Goal: Obtain resource: Obtain resource

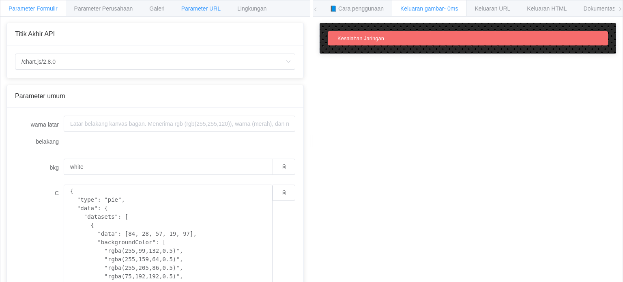
click at [194, 8] on font "Parameter URL" at bounding box center [200, 8] width 39 height 6
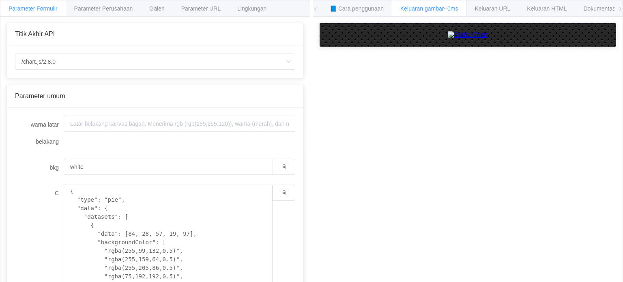
click at [621, 10] on icon at bounding box center [620, 9] width 5 height 5
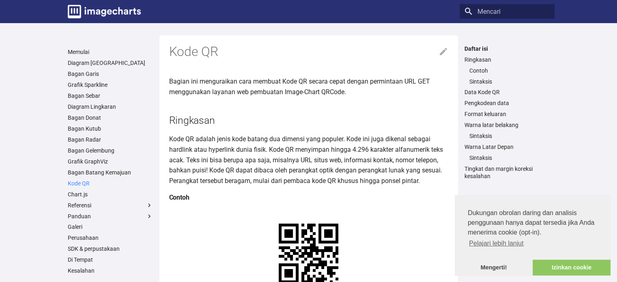
click at [82, 184] on font "Kode QR" at bounding box center [79, 183] width 22 height 6
drag, startPoint x: 261, startPoint y: 230, endPoint x: 387, endPoint y: 242, distance: 126.8
copy link "[URL][DOMAIN_NAME]? chs=150x150&cht=qr&chl=Halo%20dunia&choe=UTF-8"
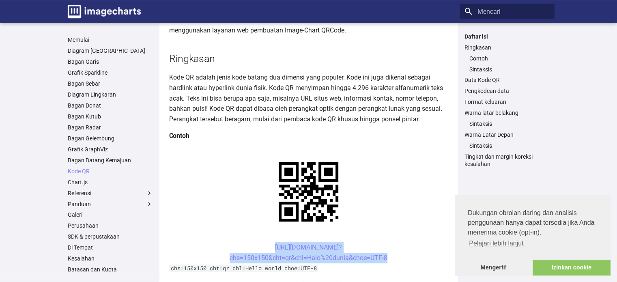
scroll to position [62, 0]
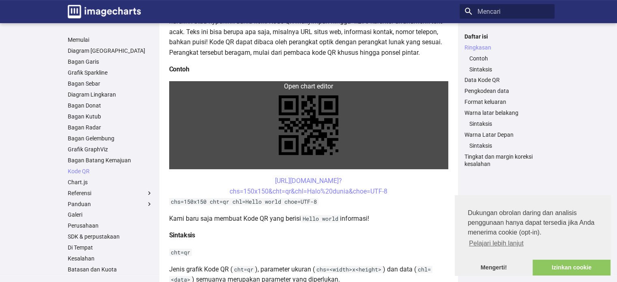
scroll to position [129, 0]
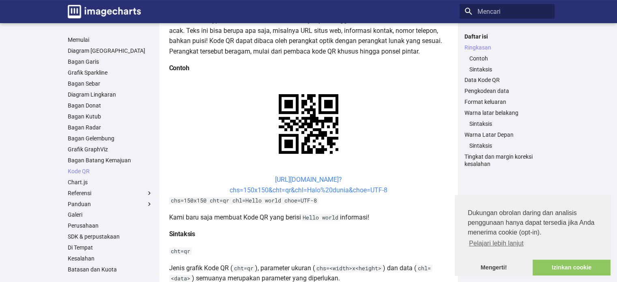
click at [248, 191] on font "chs=150x150&cht=qr&chl=Halo%20dunia&choe=UTF-8" at bounding box center [309, 190] width 158 height 8
drag, startPoint x: 385, startPoint y: 189, endPoint x: 350, endPoint y: 179, distance: 36.1
click at [342, 179] on font "[URL][DOMAIN_NAME]?" at bounding box center [308, 180] width 67 height 8
drag, startPoint x: 260, startPoint y: 178, endPoint x: 313, endPoint y: 183, distance: 53.0
click at [313, 183] on center "[URL][DOMAIN_NAME]? chs=150x150&cht=qr&chl=Halo%20dunia&choe=UTF-8" at bounding box center [308, 184] width 279 height 21
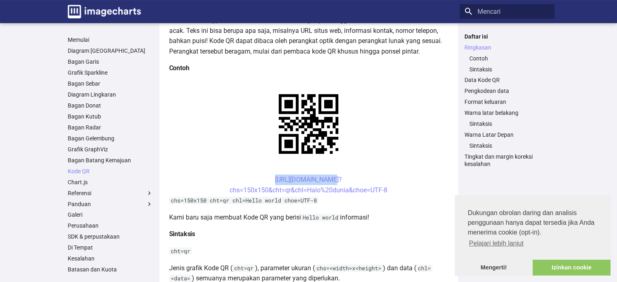
click at [254, 178] on center "[URL][DOMAIN_NAME]? chs=150x150&cht=qr&chl=Halo%20dunia&choe=UTF-8" at bounding box center [308, 184] width 279 height 21
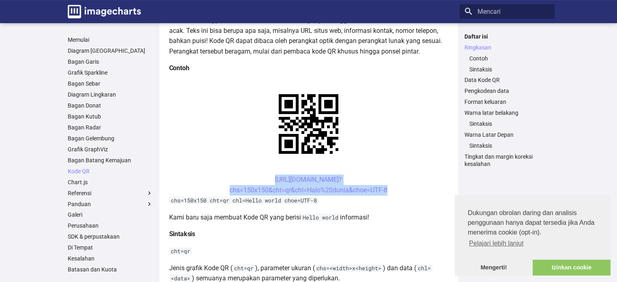
drag, startPoint x: 257, startPoint y: 180, endPoint x: 387, endPoint y: 191, distance: 131.2
click at [387, 191] on center "[URL][DOMAIN_NAME]? chs=150x150&cht=qr&chl=Halo%20dunia&choe=UTF-8" at bounding box center [308, 184] width 279 height 21
copy link "[URL][DOMAIN_NAME]? chs=150x150&cht=qr&chl=Halo%20dunia&choe=UTF-8"
